Goal: Complete application form: Complete application form

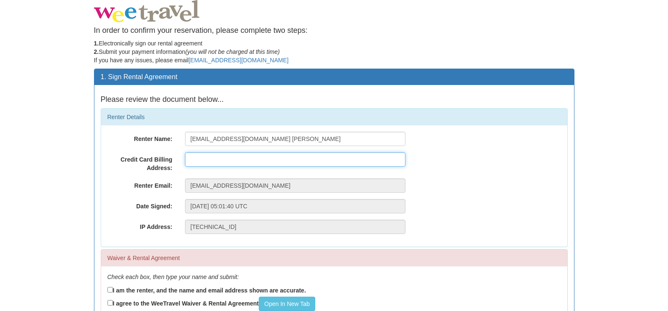
click at [252, 161] on input "text" at bounding box center [295, 160] width 220 height 14
click at [242, 141] on input "[EMAIL_ADDRESS][DOMAIN_NAME] [PERSON_NAME]" at bounding box center [295, 139] width 220 height 14
drag, startPoint x: 240, startPoint y: 140, endPoint x: 257, endPoint y: 140, distance: 16.4
click at [257, 140] on input "[EMAIL_ADDRESS][DOMAIN_NAME] [PERSON_NAME]" at bounding box center [295, 139] width 220 height 14
click at [257, 141] on input "[EMAIL_ADDRESS][DOMAIN_NAME] [PERSON_NAME]" at bounding box center [295, 139] width 220 height 14
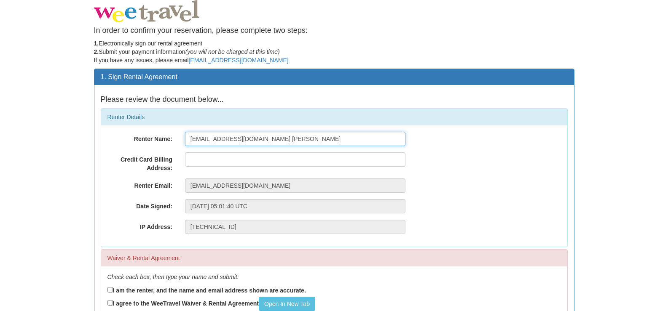
drag, startPoint x: 276, startPoint y: 138, endPoint x: 160, endPoint y: 145, distance: 116.5
click at [160, 145] on div "Renter Name: [EMAIL_ADDRESS][DOMAIN_NAME] [PERSON_NAME]" at bounding box center [334, 139] width 466 height 14
type input "[PERSON_NAME]"
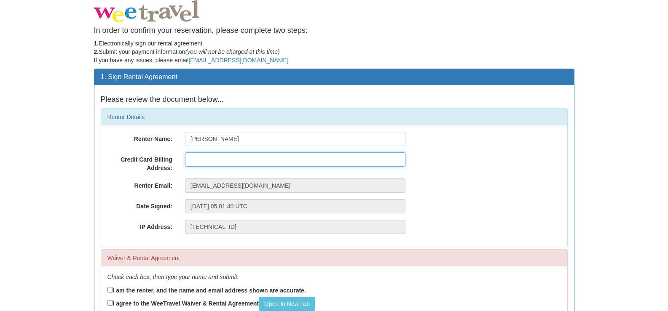
click at [212, 161] on input "text" at bounding box center [295, 160] width 220 height 14
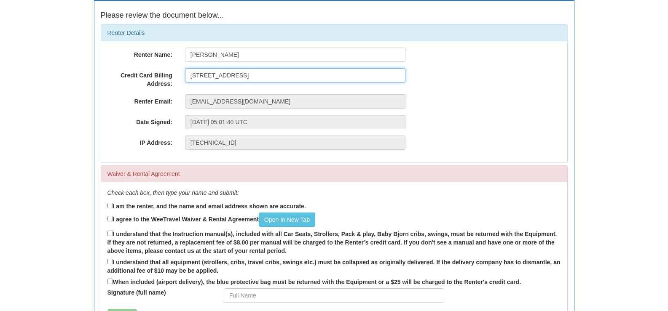
scroll to position [126, 0]
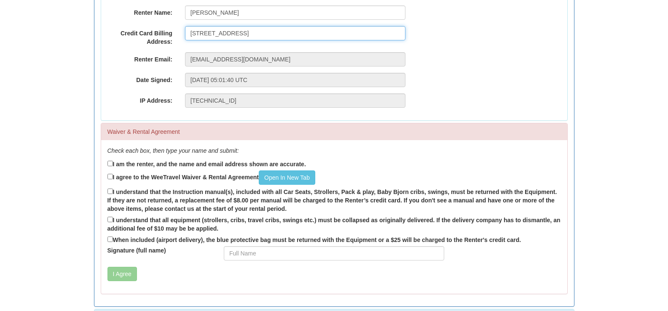
type input "[STREET_ADDRESS]"
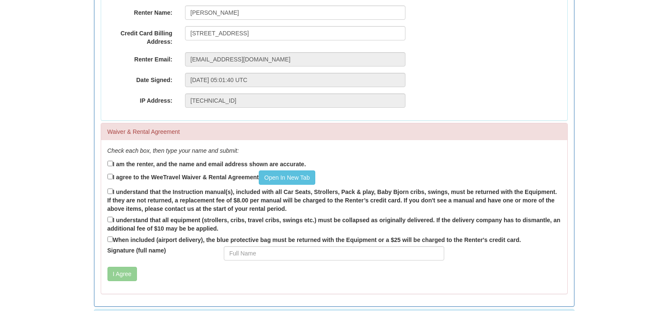
click at [233, 166] on label "I am the renter, and the name and email address shown are accurate." at bounding box center [206, 163] width 198 height 9
click at [113, 166] on input "I am the renter, and the name and email address shown are accurate." at bounding box center [109, 163] width 5 height 5
checkbox input "true"
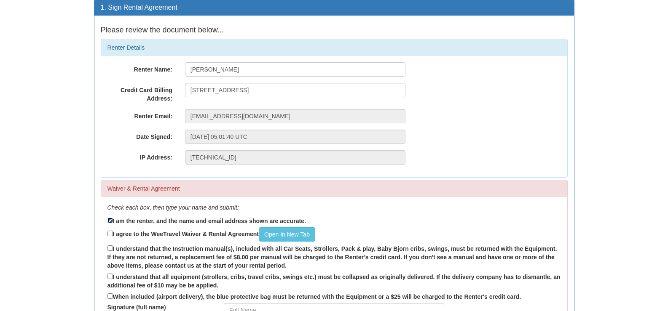
scroll to position [84, 0]
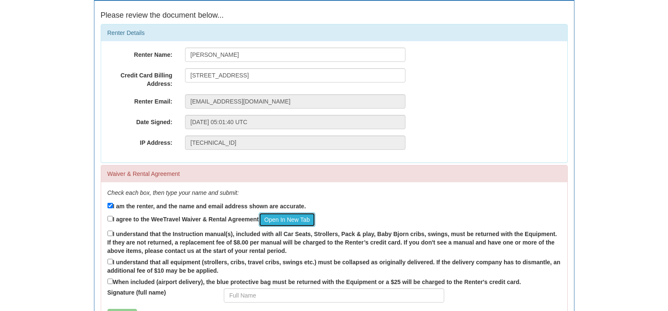
click at [280, 219] on link "Open In New Tab" at bounding box center [287, 220] width 56 height 14
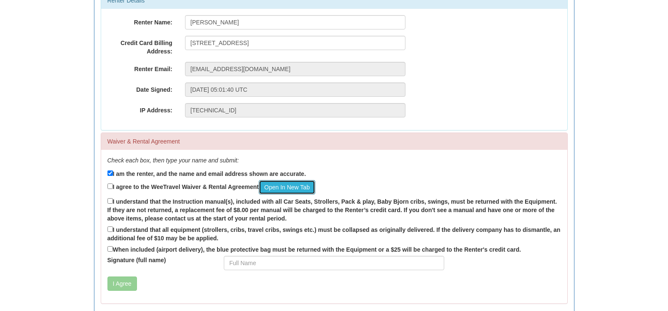
scroll to position [150, 0]
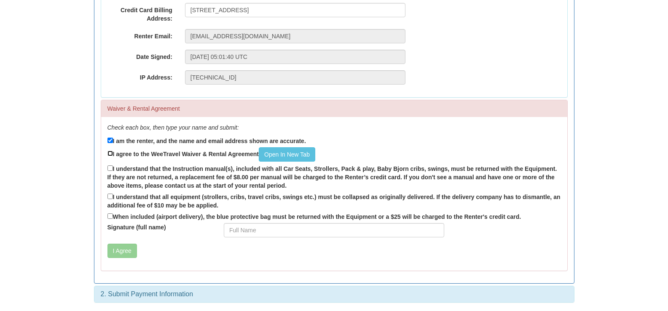
click at [112, 154] on input "I agree to the WeeTravel Waiver & Rental Agreement Open In [GEOGRAPHIC_DATA]" at bounding box center [109, 153] width 5 height 5
checkbox input "true"
click at [111, 166] on input "I understand that the Instruction manual(s), included with all Car Seats, Strol…" at bounding box center [109, 168] width 5 height 5
checkbox input "true"
click at [110, 198] on input "I understand that all equipment (strollers, cribs, travel cribs, swings etc.) m…" at bounding box center [109, 196] width 5 height 5
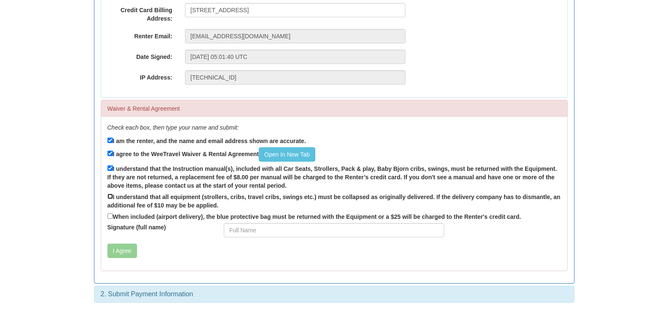
checkbox input "true"
click at [111, 218] on input "When included (airport delivery), the blue protective bag must be returned with…" at bounding box center [109, 216] width 5 height 5
checkbox input "true"
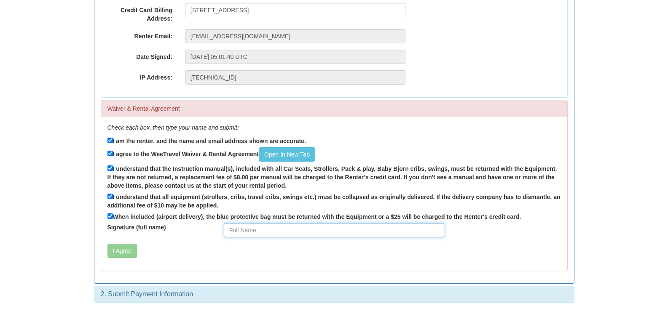
click at [242, 230] on input "Signature (full name)" at bounding box center [334, 230] width 220 height 14
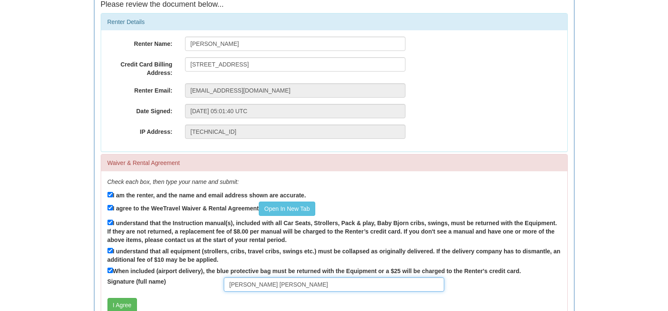
scroll to position [0, 0]
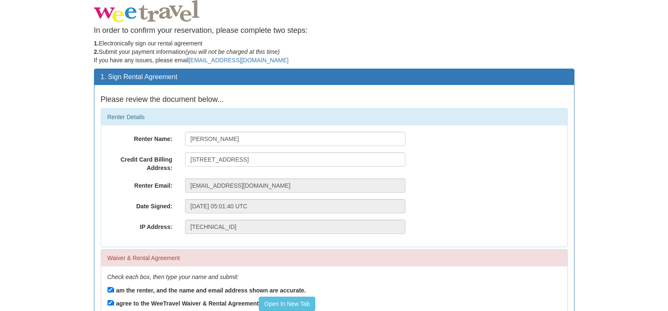
type input "[PERSON_NAME] [PERSON_NAME]"
drag, startPoint x: 205, startPoint y: 137, endPoint x: 236, endPoint y: 135, distance: 31.7
click at [236, 135] on input "[PERSON_NAME]" at bounding box center [295, 139] width 220 height 14
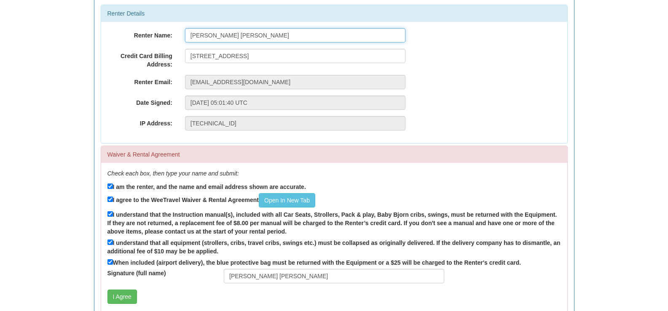
scroll to position [150, 0]
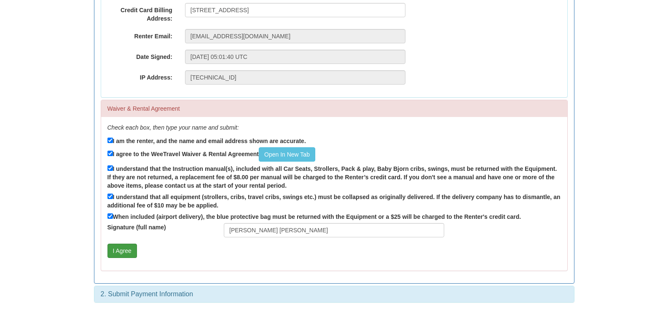
type input "[PERSON_NAME] [PERSON_NAME]"
click at [123, 246] on button "I Agree" at bounding box center [121, 251] width 29 height 14
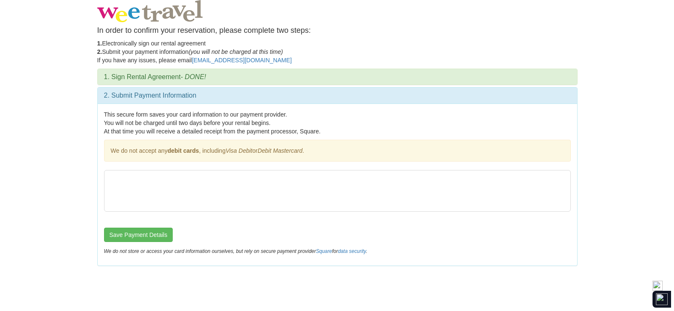
scroll to position [0, 0]
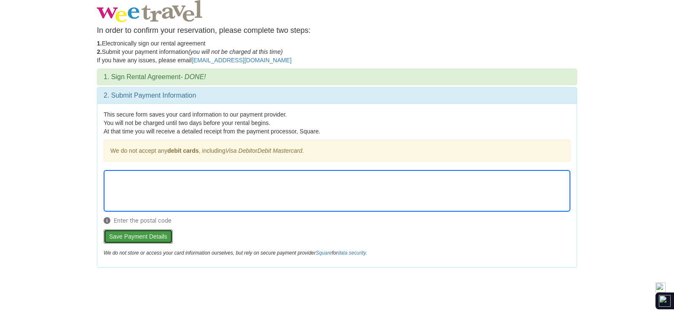
click at [148, 232] on button "Save Payment Details" at bounding box center [138, 237] width 69 height 14
